Goal: Task Accomplishment & Management: Manage account settings

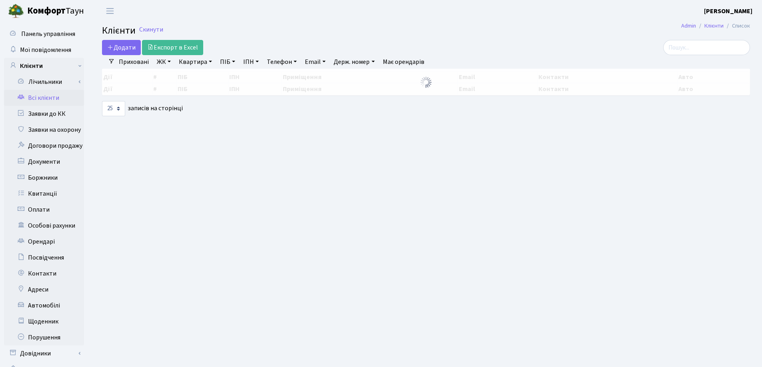
select select "25"
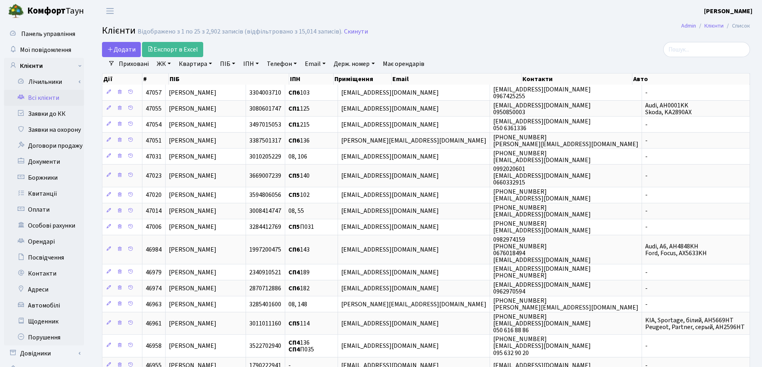
click at [210, 64] on link "Квартира" at bounding box center [196, 64] width 40 height 14
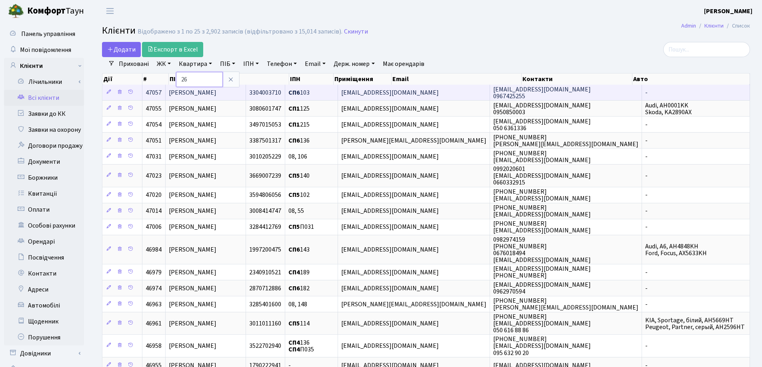
type input "26"
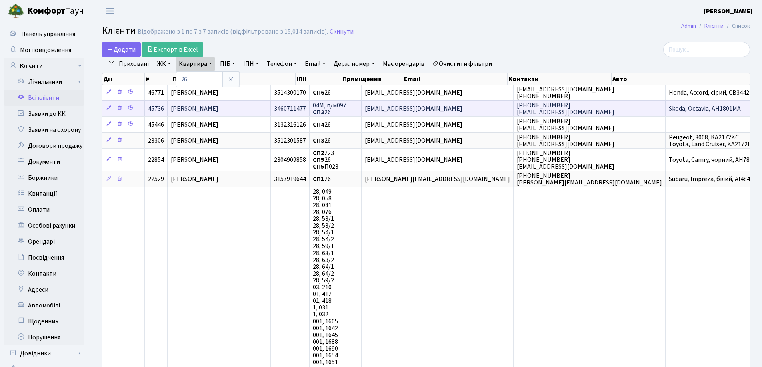
click at [262, 110] on td "[PERSON_NAME]" at bounding box center [219, 108] width 103 height 16
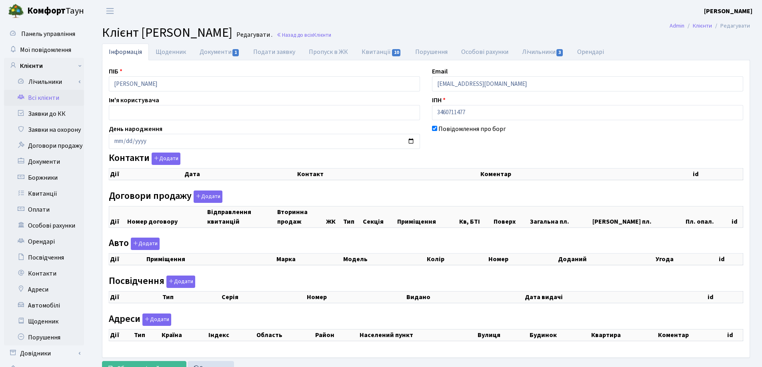
checkbox input "true"
select select "25"
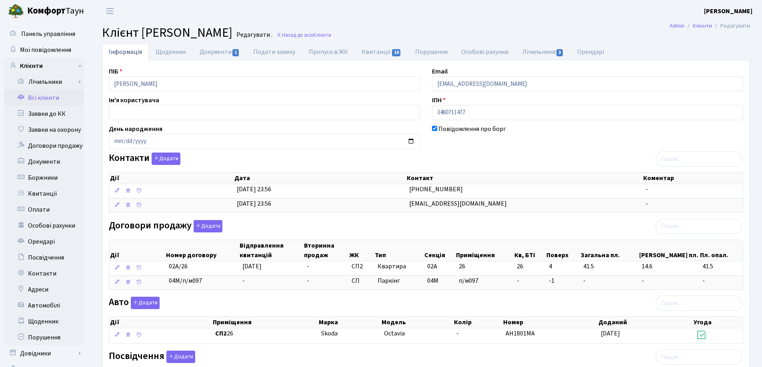
scroll to position [120, 0]
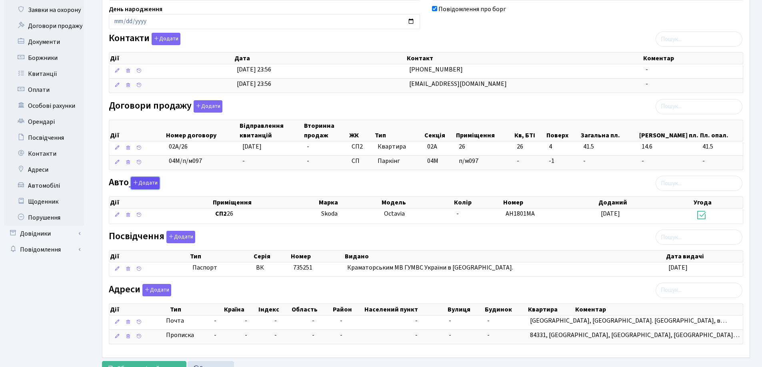
click at [146, 184] on button "Додати" at bounding box center [145, 183] width 29 height 12
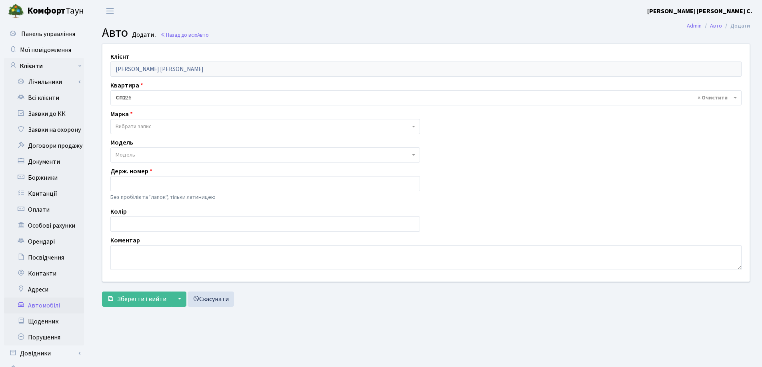
click at [159, 120] on span "Вибрати запис" at bounding box center [264, 126] width 309 height 15
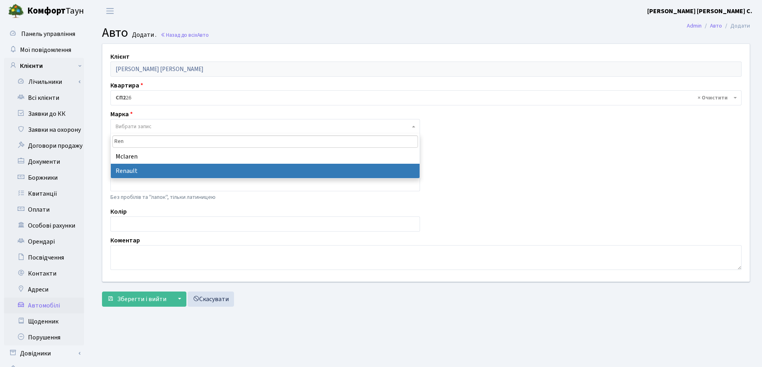
type input "Ren"
select select "111"
select select
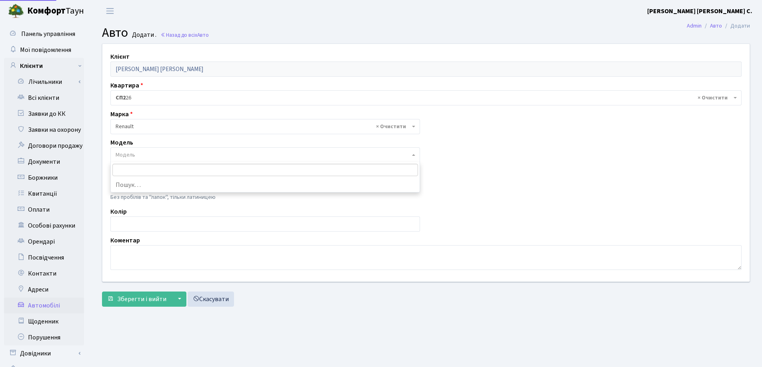
click at [176, 155] on span "Модель" at bounding box center [263, 155] width 294 height 8
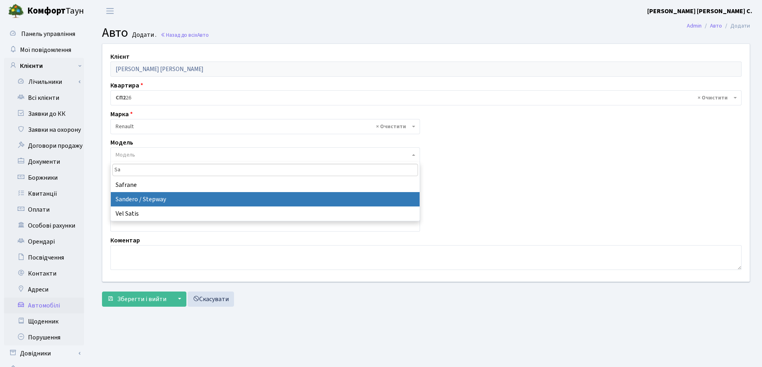
type input "Sa"
select select "2037"
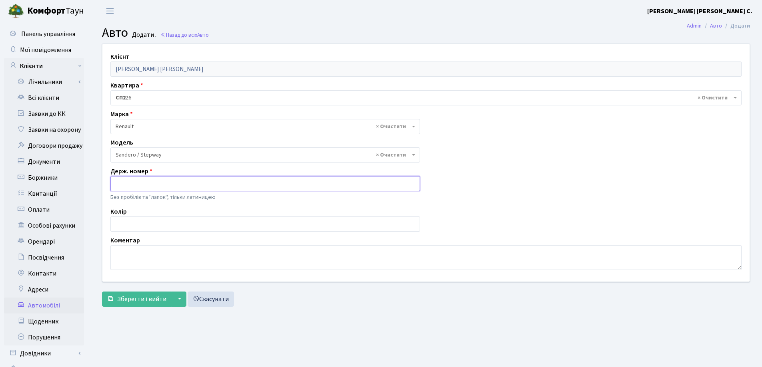
click at [166, 183] on input "text" at bounding box center [264, 183] width 309 height 15
type input "AI2430MB"
click at [148, 298] on span "Зберегти і вийти" at bounding box center [141, 299] width 49 height 9
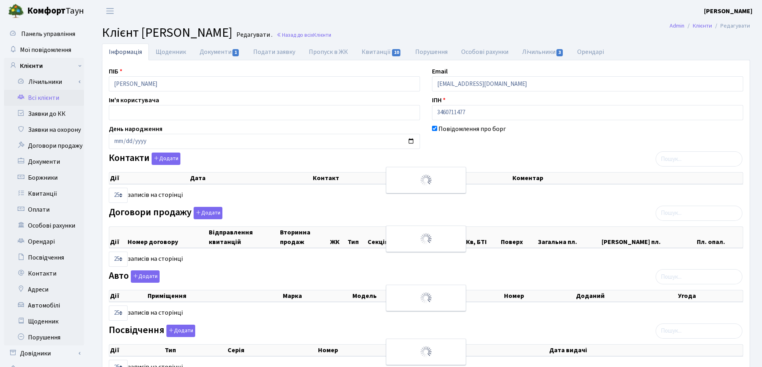
select select "25"
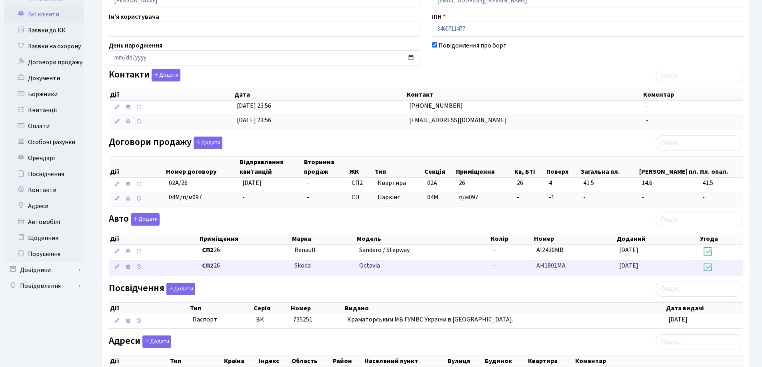
scroll to position [168, 0]
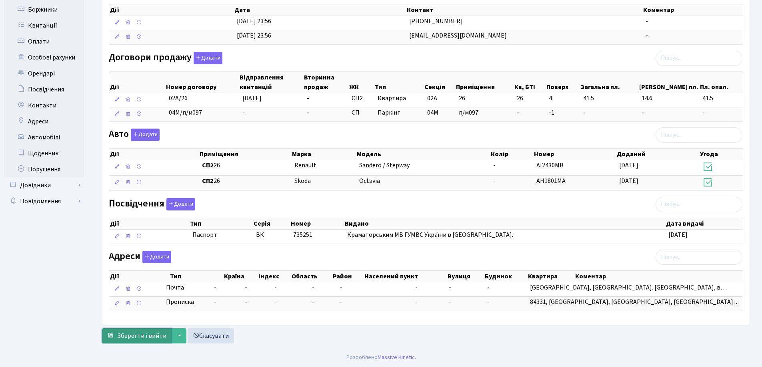
click at [137, 335] on span "Зберегти і вийти" at bounding box center [141, 336] width 49 height 9
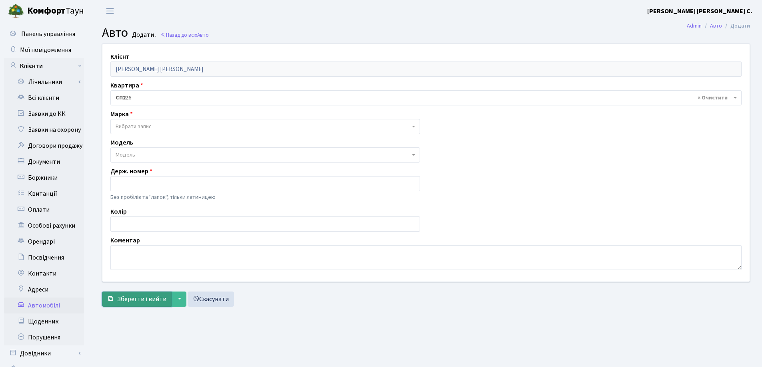
click at [148, 303] on span "Зберегти і вийти" at bounding box center [141, 299] width 49 height 9
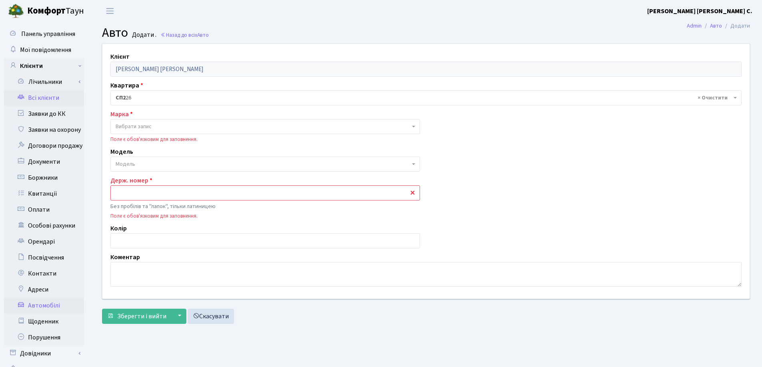
click at [44, 95] on link "Всі клієнти" at bounding box center [44, 98] width 80 height 16
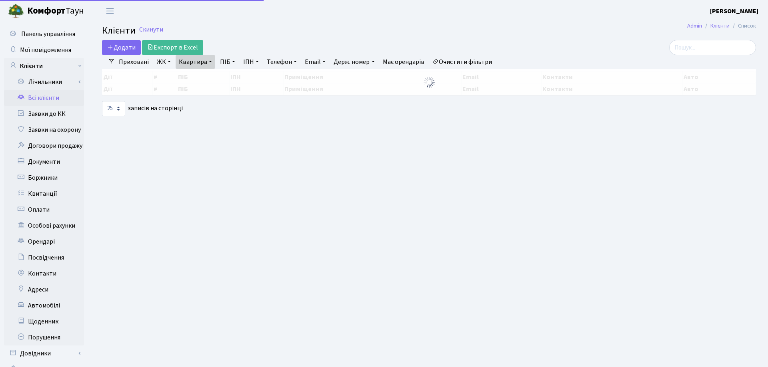
select select "25"
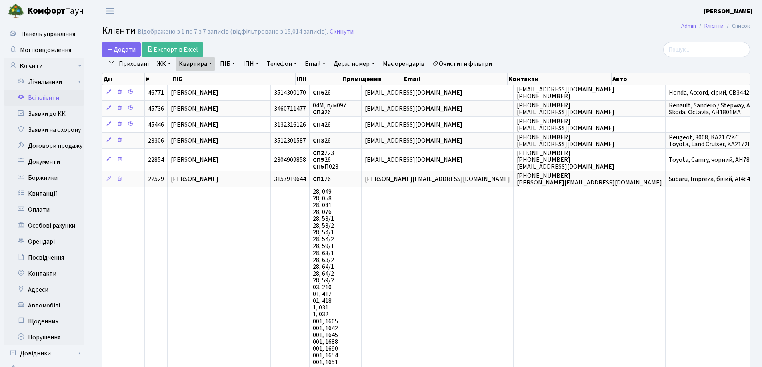
click at [210, 63] on link "Квартира" at bounding box center [196, 64] width 40 height 14
click at [210, 80] on input "26" at bounding box center [199, 79] width 47 height 15
type input "2"
type input "145"
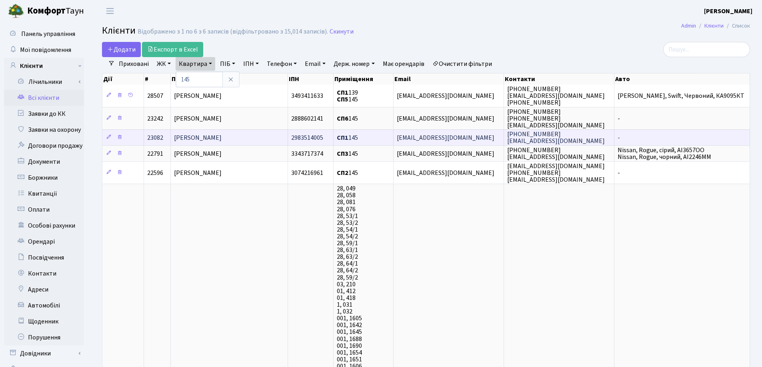
click at [222, 142] on span "[PERSON_NAME]" at bounding box center [198, 138] width 48 height 9
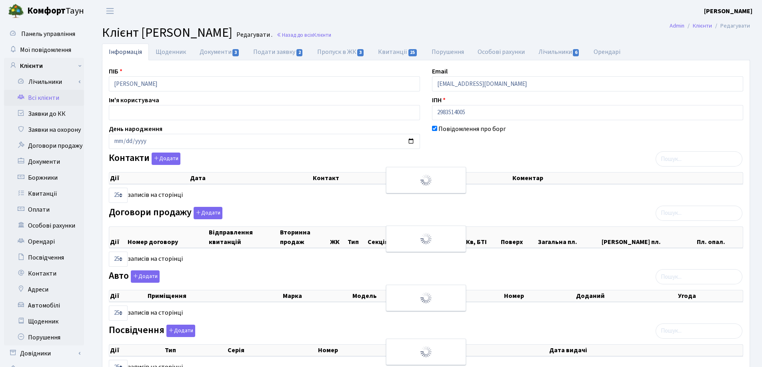
select select "25"
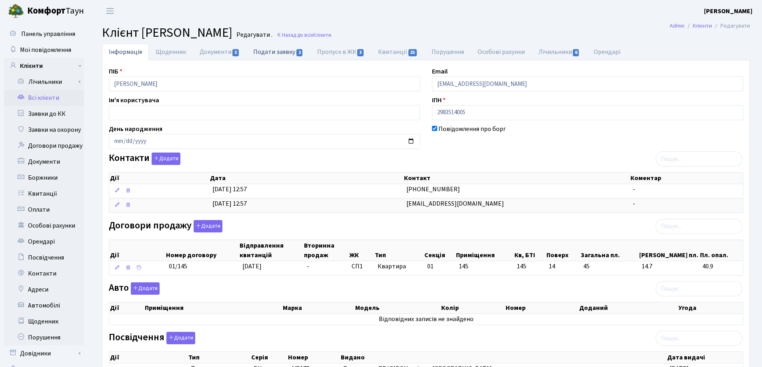
click at [263, 52] on link "Подати заявку 2" at bounding box center [278, 52] width 64 height 16
select select "25"
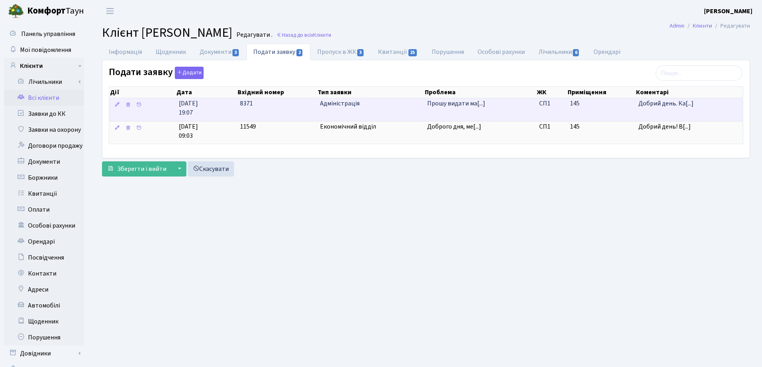
click at [487, 104] on span "Прошу видати ма[...]" at bounding box center [480, 103] width 106 height 9
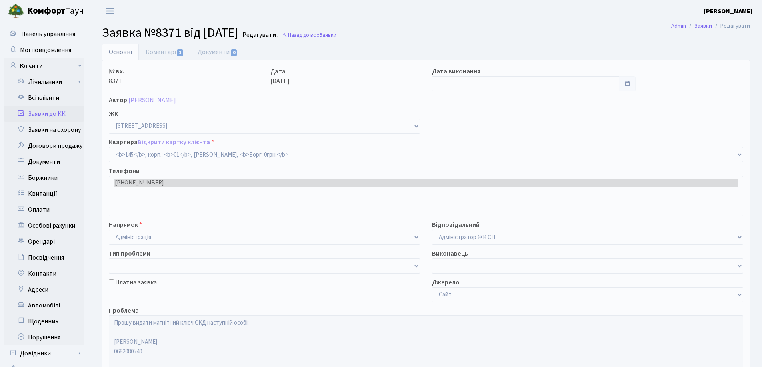
select select "20070"
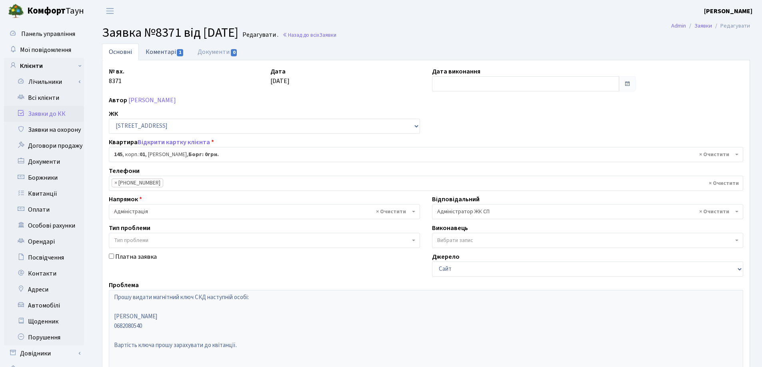
click at [157, 53] on link "Коментарі 1" at bounding box center [165, 52] width 52 height 16
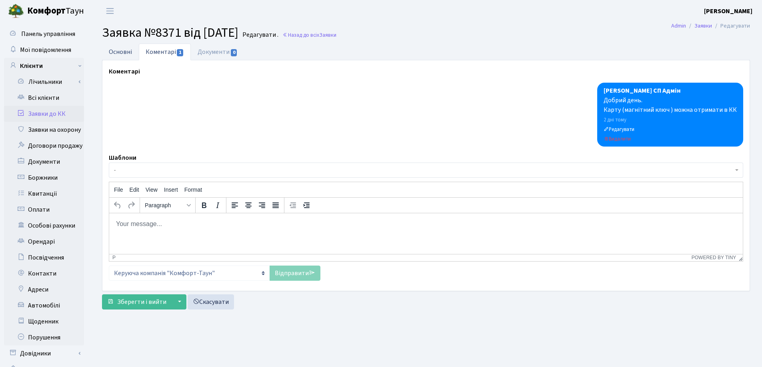
click at [125, 52] on link "Основні" at bounding box center [120, 52] width 37 height 16
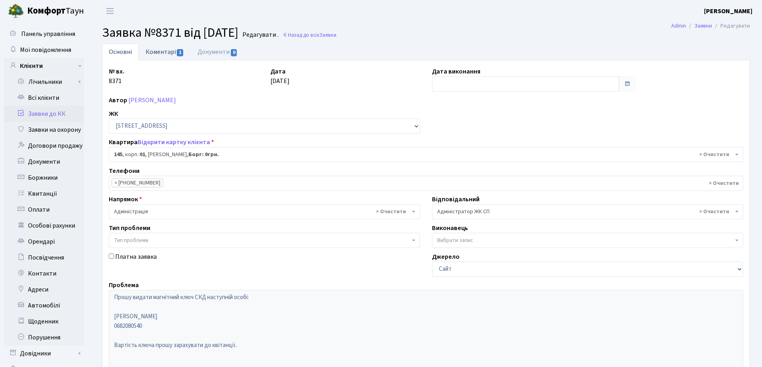
click at [157, 51] on link "Коментарі 1" at bounding box center [165, 52] width 52 height 16
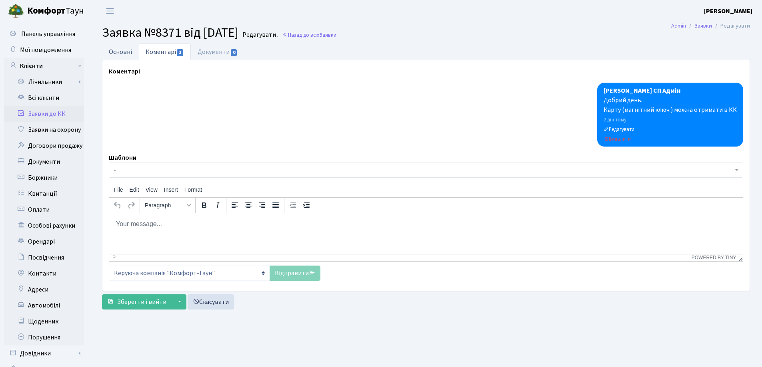
click at [128, 50] on link "Основні" at bounding box center [120, 52] width 37 height 16
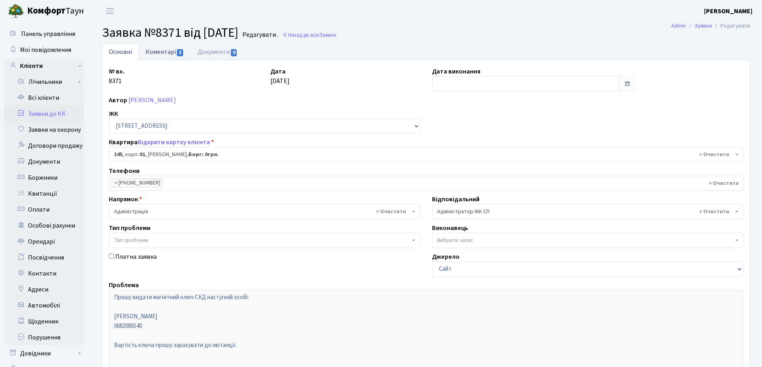
click at [156, 51] on link "Коментарі 1" at bounding box center [165, 52] width 52 height 16
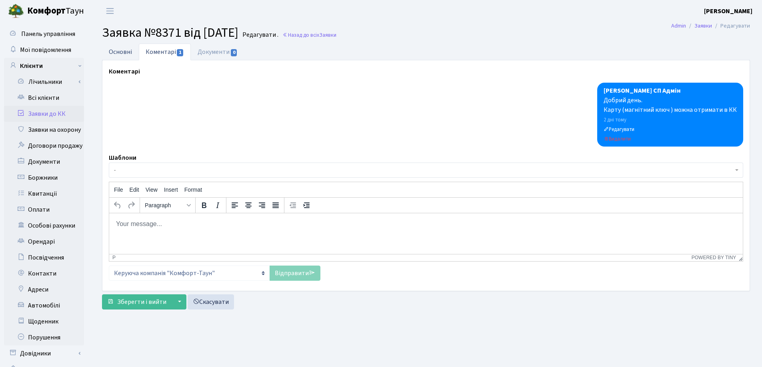
click at [112, 55] on link "Основні" at bounding box center [120, 52] width 37 height 16
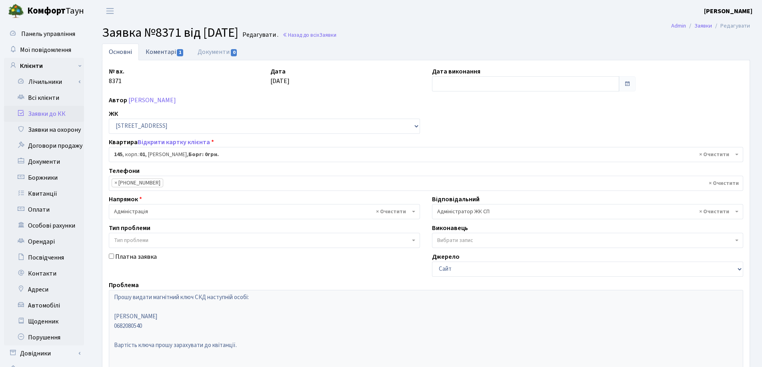
click at [148, 51] on link "Коментарі 1" at bounding box center [165, 52] width 52 height 16
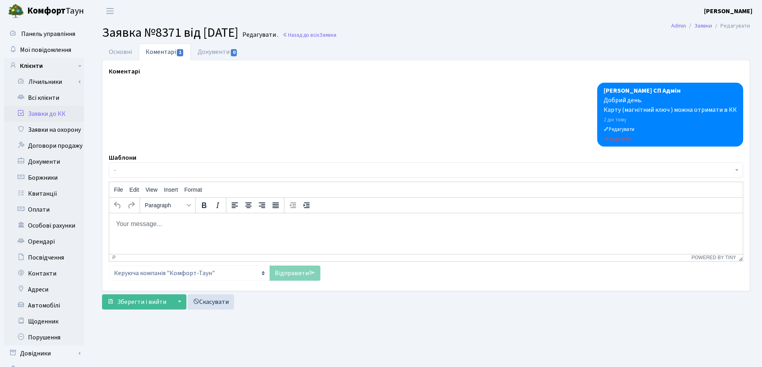
click at [142, 232] on html at bounding box center [425, 224] width 633 height 22
click at [294, 272] on link "Відправити" at bounding box center [294, 273] width 51 height 15
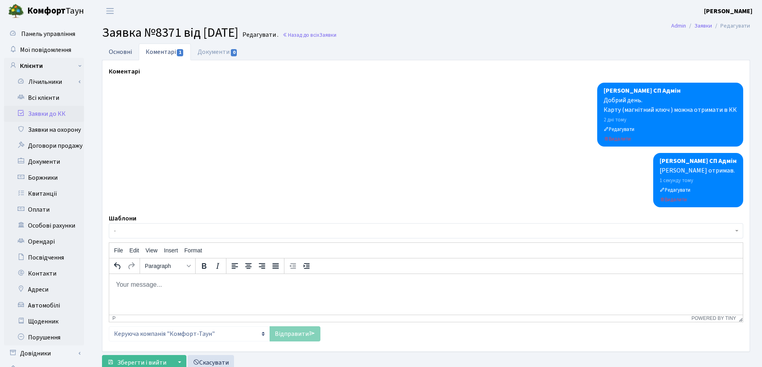
click at [120, 50] on link "Основні" at bounding box center [120, 52] width 37 height 16
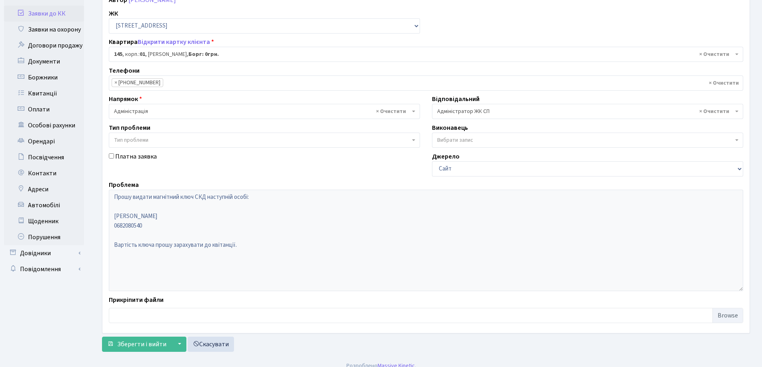
scroll to position [109, 0]
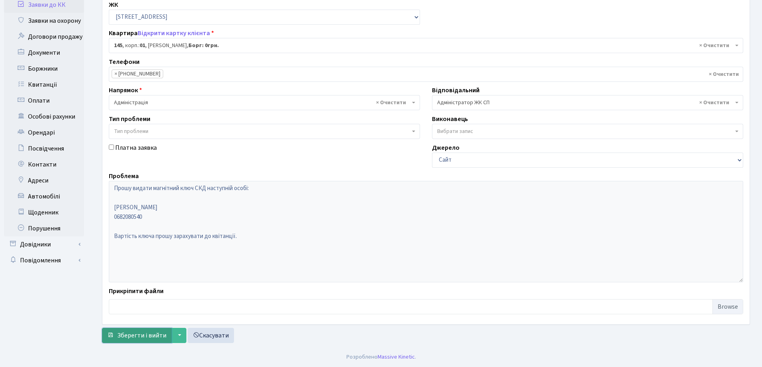
click at [132, 337] on span "Зберегти і вийти" at bounding box center [141, 335] width 49 height 9
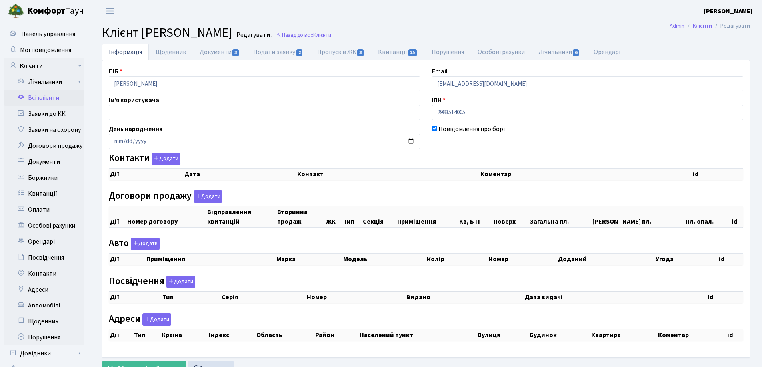
checkbox input "true"
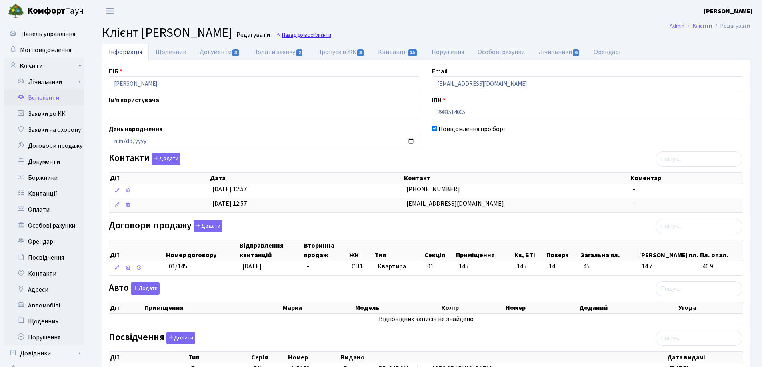
click at [331, 36] on link "Назад до всіх Клієнти" at bounding box center [303, 35] width 55 height 8
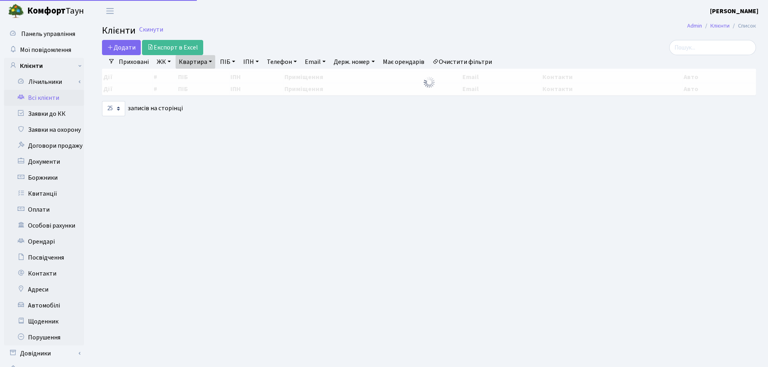
select select "25"
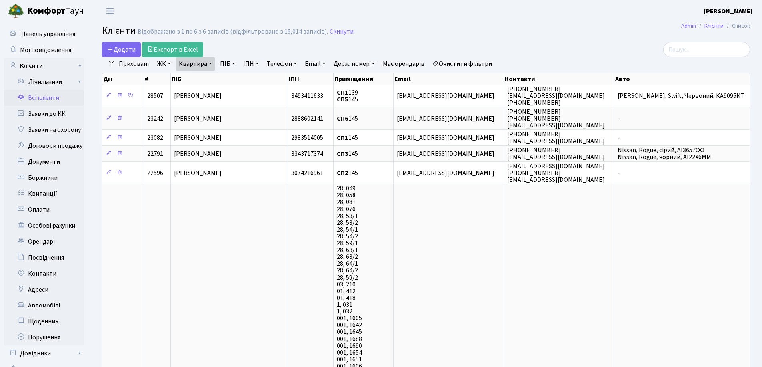
click at [209, 61] on link "Квартира" at bounding box center [196, 64] width 40 height 14
click at [228, 78] on icon at bounding box center [231, 79] width 6 height 6
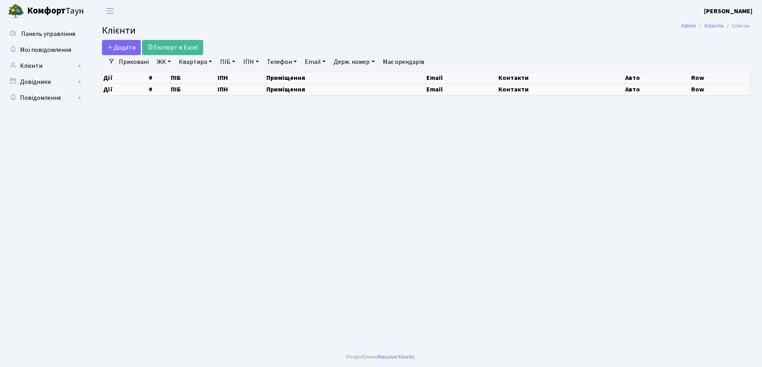
select select "25"
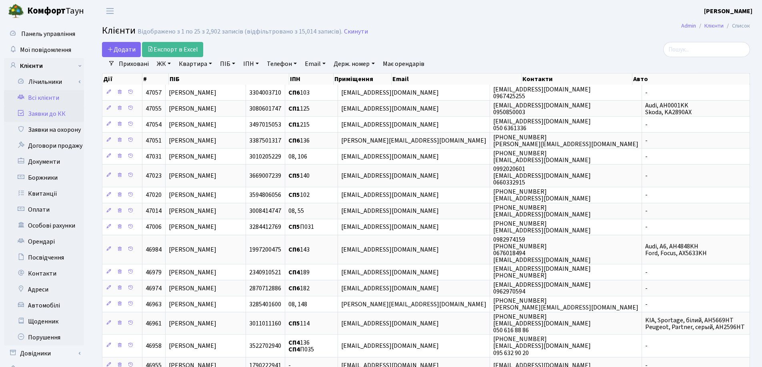
click at [34, 112] on link "Заявки до КК" at bounding box center [44, 114] width 80 height 16
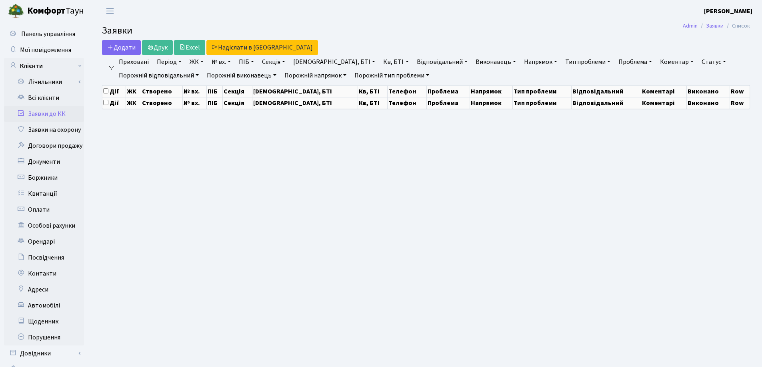
select select "25"
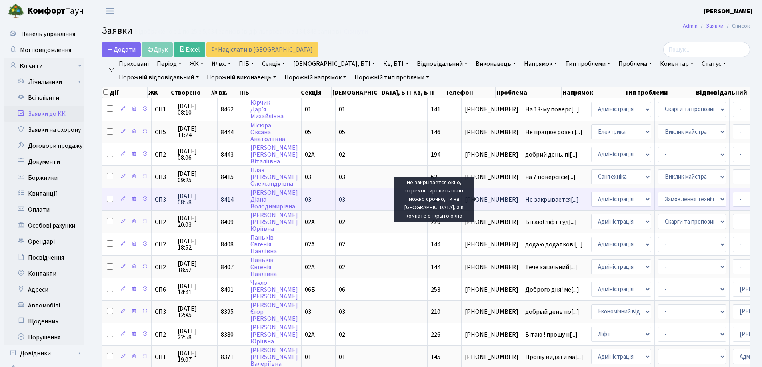
click at [525, 203] on span "Не закрывается[...]" at bounding box center [552, 200] width 54 height 9
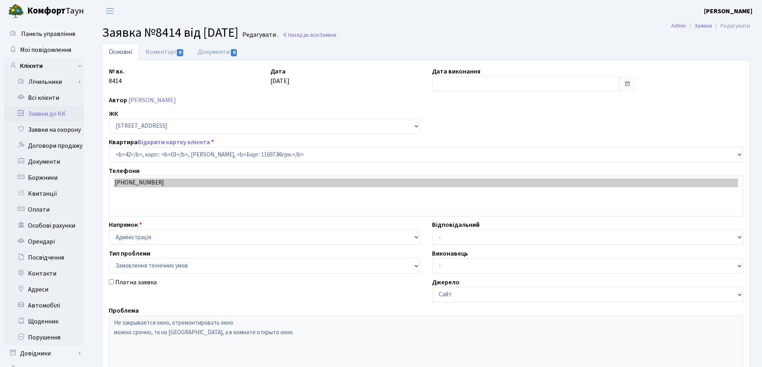
select select "20764"
select select "15"
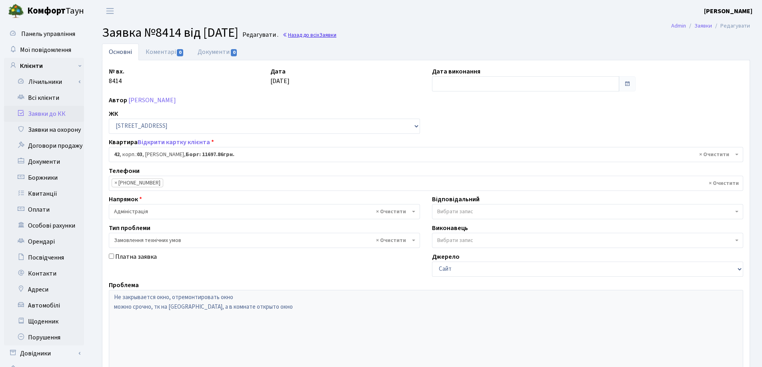
click at [322, 38] on link "Назад до всіх Заявки" at bounding box center [309, 35] width 54 height 8
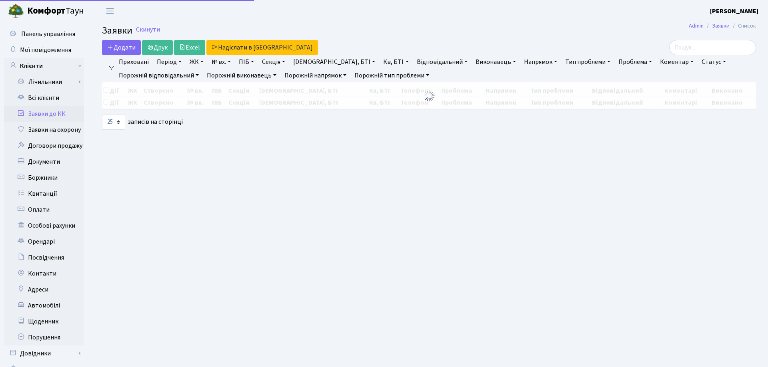
select select "25"
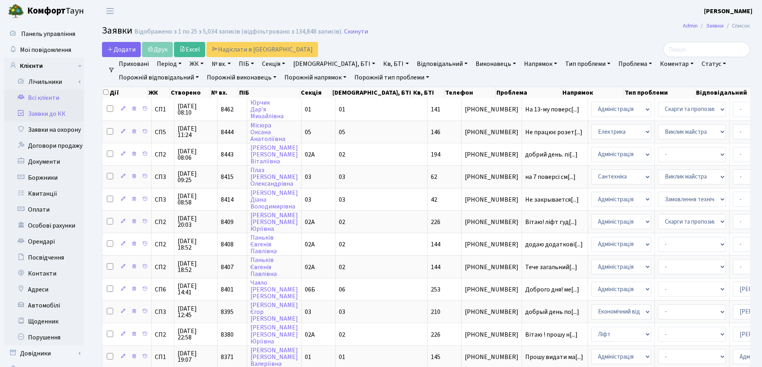
click at [35, 101] on link "Всі клієнти" at bounding box center [44, 98] width 80 height 16
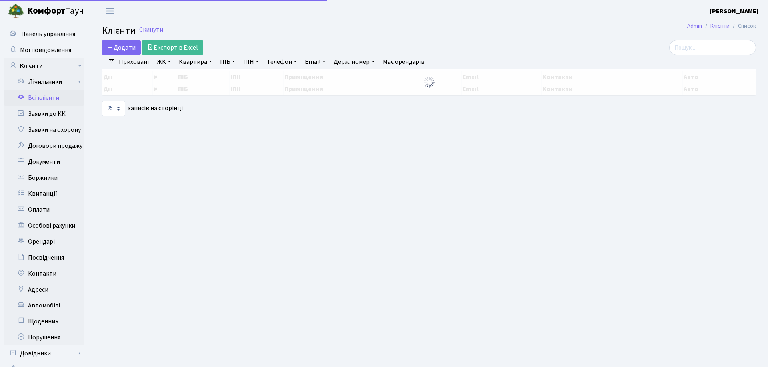
select select "25"
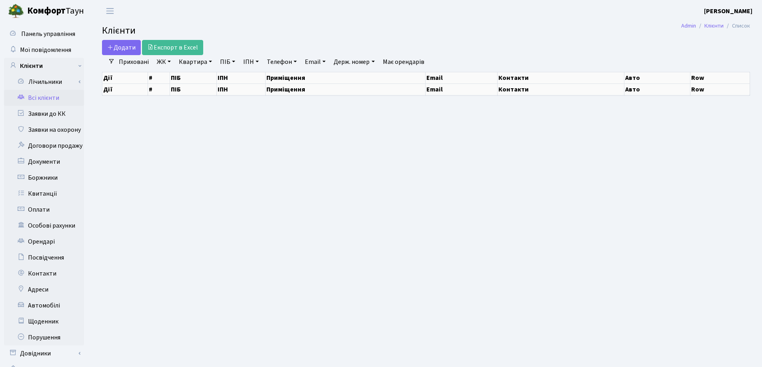
select select "25"
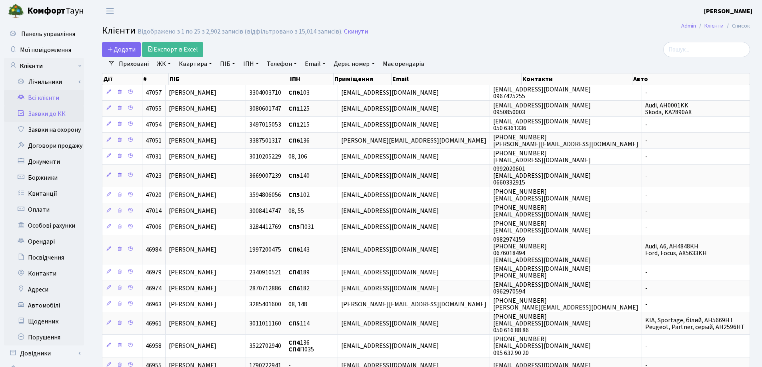
click at [33, 115] on link "Заявки до КК" at bounding box center [44, 114] width 80 height 16
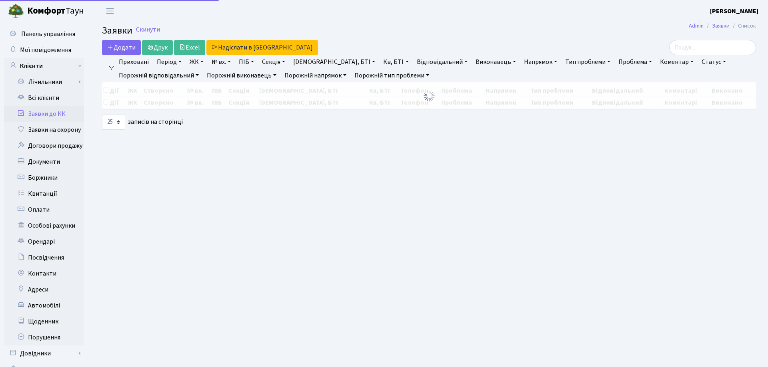
select select "25"
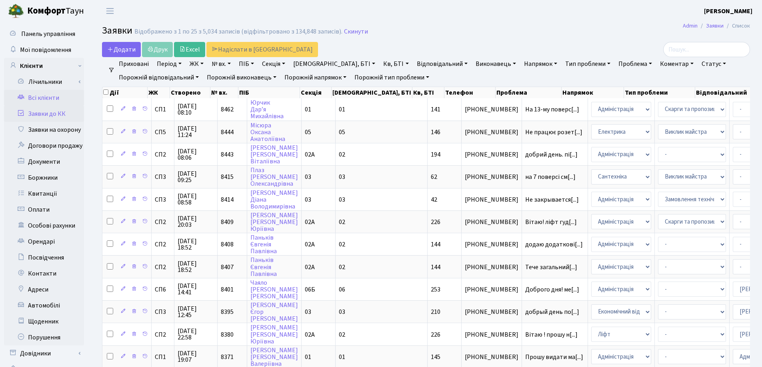
click at [34, 97] on link "Всі клієнти" at bounding box center [44, 98] width 80 height 16
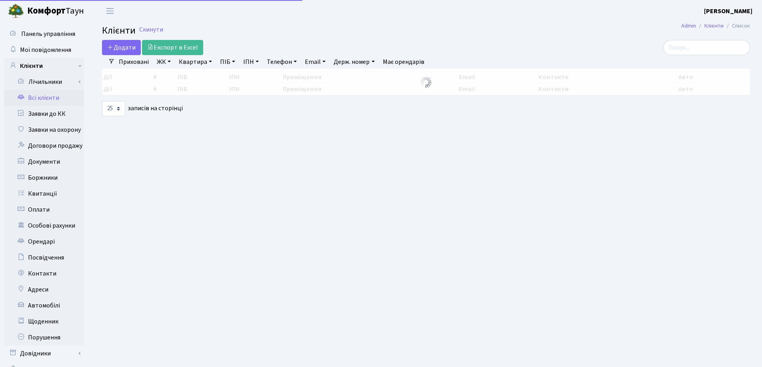
select select "25"
